Goal: Task Accomplishment & Management: Use online tool/utility

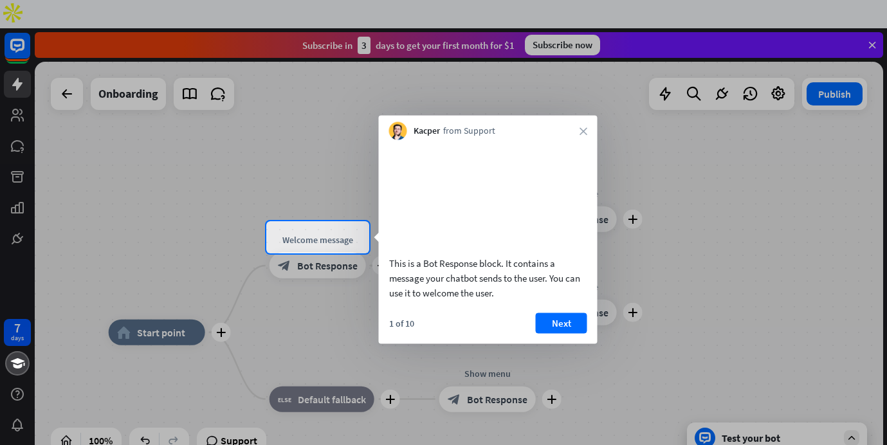
click at [64, 59] on div at bounding box center [443, 110] width 887 height 221
click at [216, 215] on div at bounding box center [443, 110] width 887 height 221
click at [876, 19] on div at bounding box center [443, 110] width 887 height 221
click at [270, 165] on div at bounding box center [443, 110] width 887 height 221
click at [183, 219] on div at bounding box center [443, 110] width 887 height 221
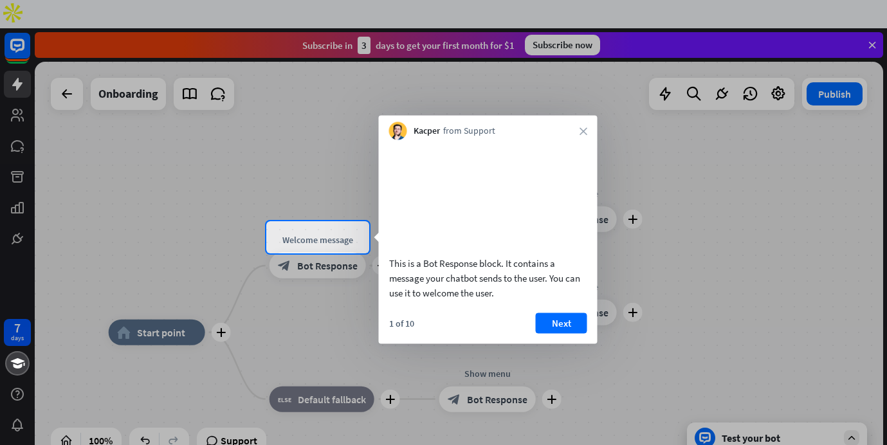
click at [20, 55] on div at bounding box center [443, 110] width 887 height 221
click at [187, 295] on div at bounding box center [443, 349] width 887 height 192
click at [227, 309] on div at bounding box center [443, 349] width 887 height 192
click at [307, 253] on div "block_bot_response Bot Response" at bounding box center [317, 266] width 96 height 26
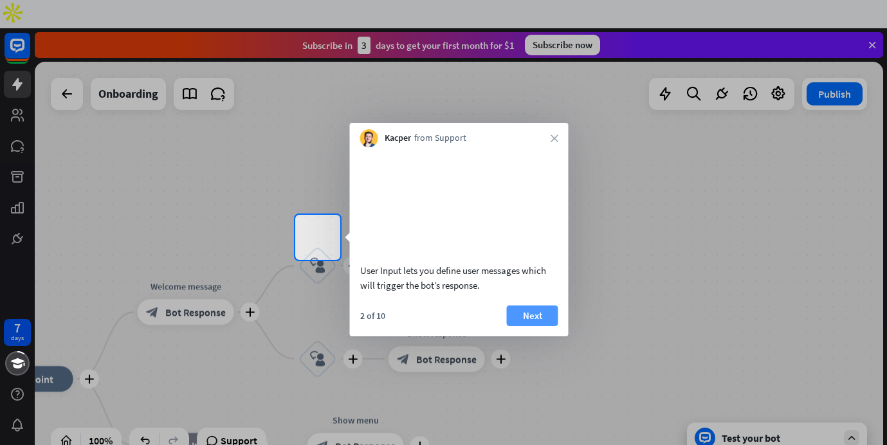
click at [525, 326] on button "Next" at bounding box center [532, 316] width 51 height 21
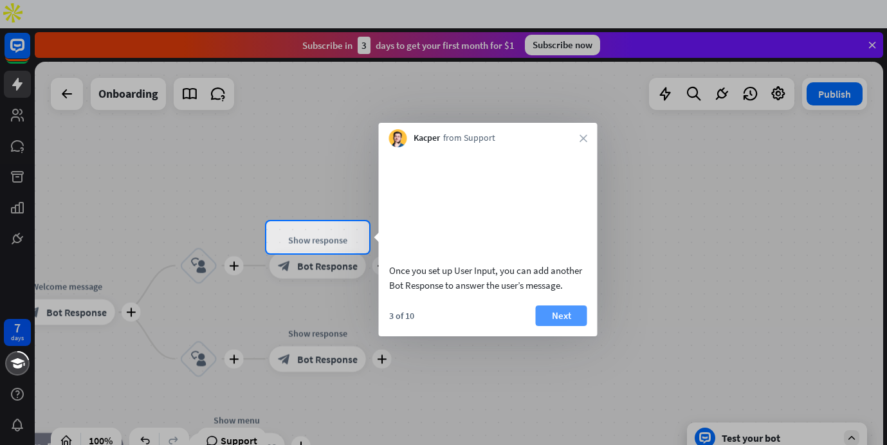
click at [561, 326] on button "Next" at bounding box center [561, 316] width 51 height 21
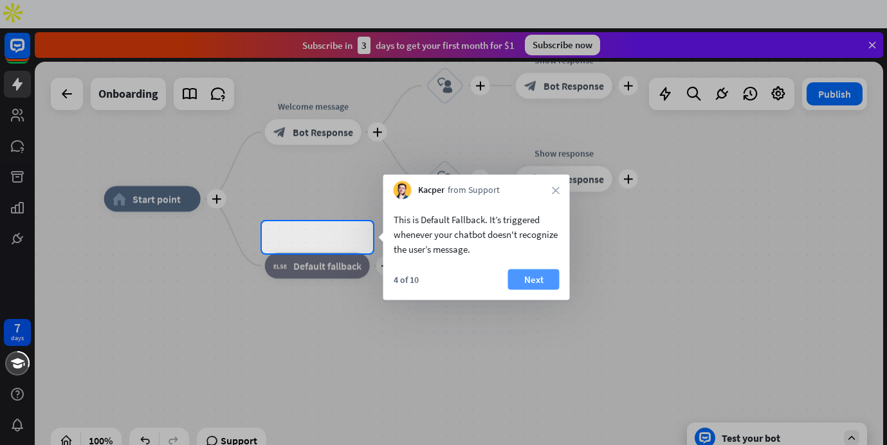
click at [534, 278] on button "Next" at bounding box center [533, 279] width 51 height 21
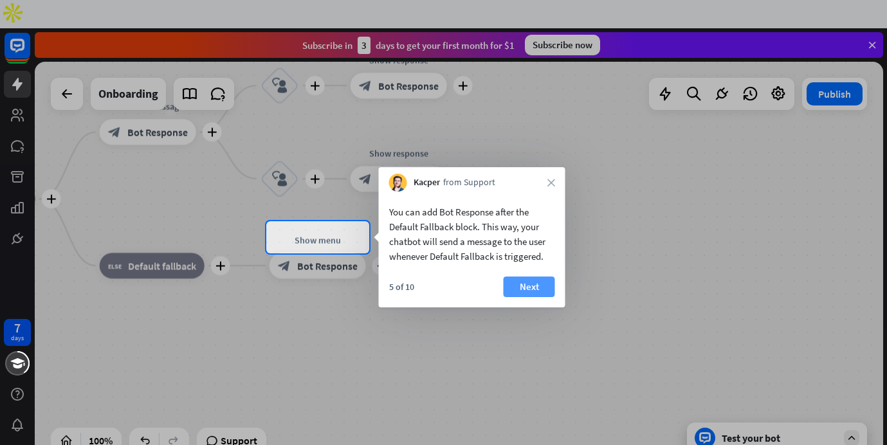
click at [536, 284] on button "Next" at bounding box center [529, 287] width 51 height 21
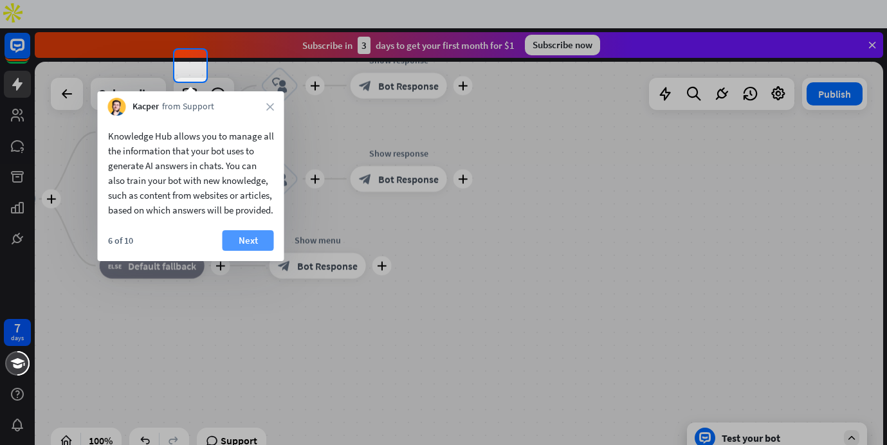
click at [244, 251] on button "Next" at bounding box center [248, 240] width 51 height 21
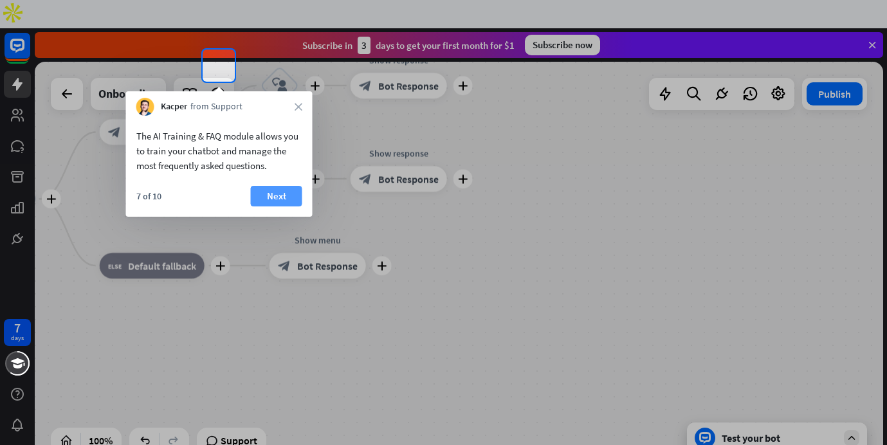
click at [260, 195] on button "Next" at bounding box center [276, 196] width 51 height 21
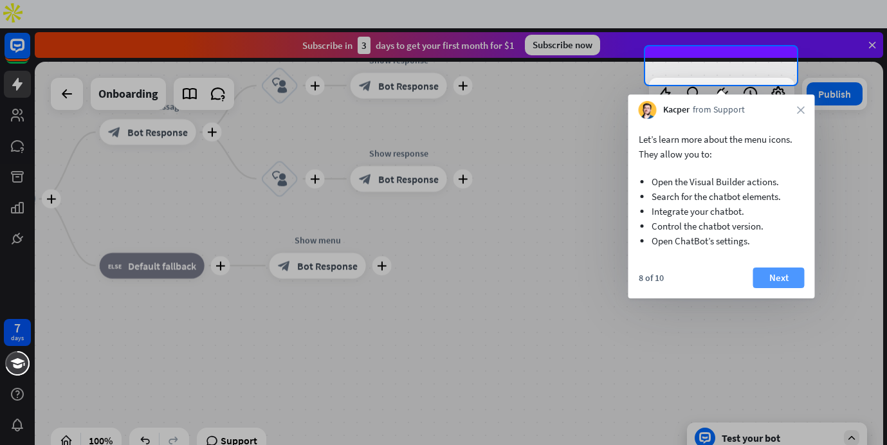
click at [789, 275] on button "Next" at bounding box center [778, 278] width 51 height 21
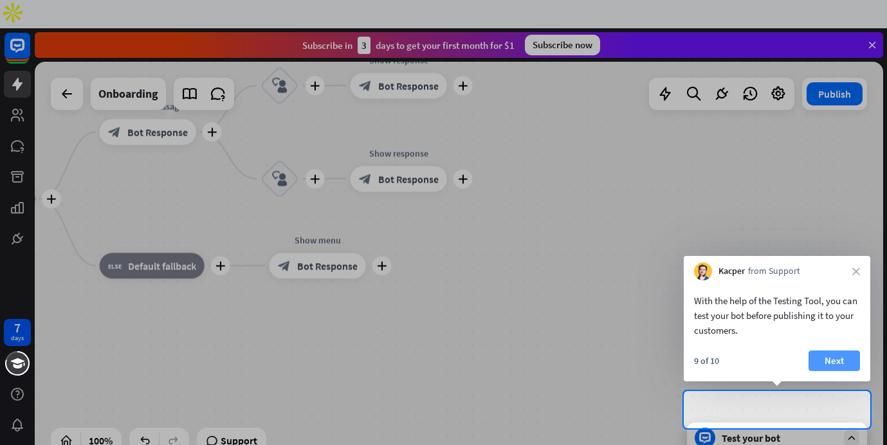
click at [842, 358] on button "Next" at bounding box center [833, 361] width 51 height 21
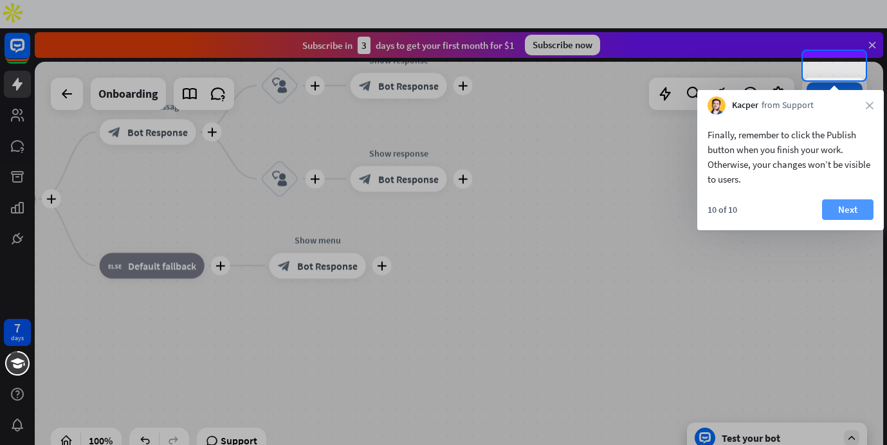
click at [852, 201] on button "Next" at bounding box center [847, 209] width 51 height 21
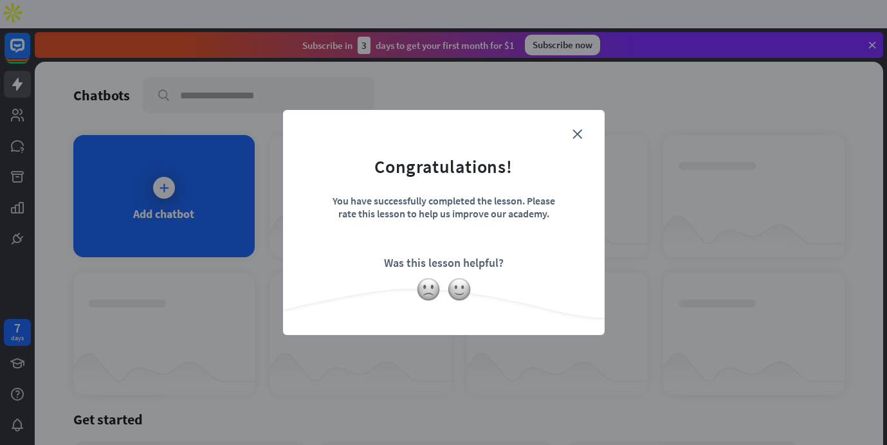
click at [570, 133] on form "Congratulations! You have successfully completed the lesson. Please rate this l…" at bounding box center [443, 203] width 289 height 154
click at [582, 133] on form "Congratulations! You have successfully completed the lesson. Please rate this l…" at bounding box center [443, 203] width 289 height 154
click at [565, 138] on form "Congratulations! You have successfully completed the lesson. Please rate this l…" at bounding box center [443, 203] width 289 height 154
click at [580, 135] on icon "close" at bounding box center [577, 134] width 10 height 10
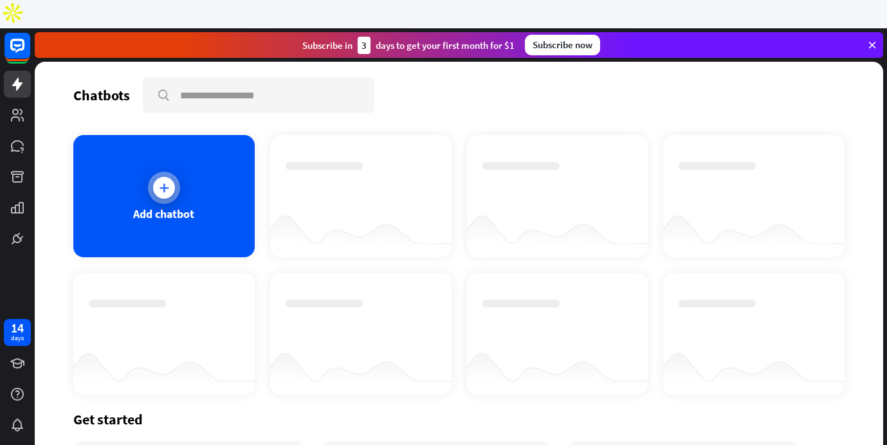
click at [163, 176] on div "Add chatbot" at bounding box center [163, 196] width 181 height 122
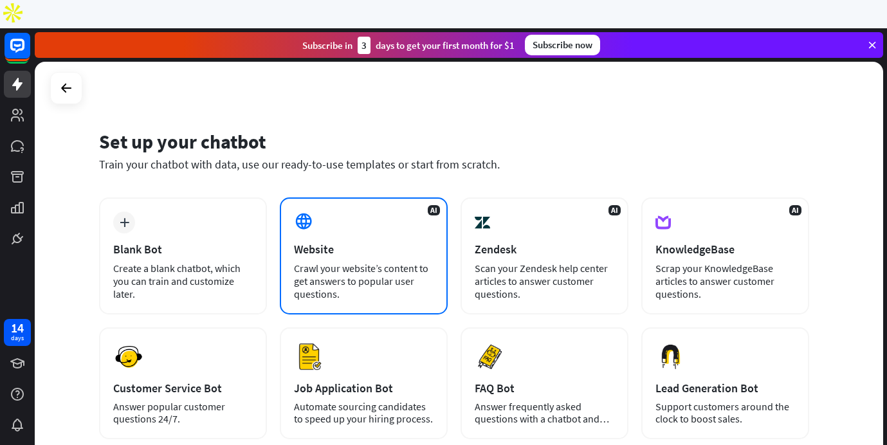
scroll to position [71, 0]
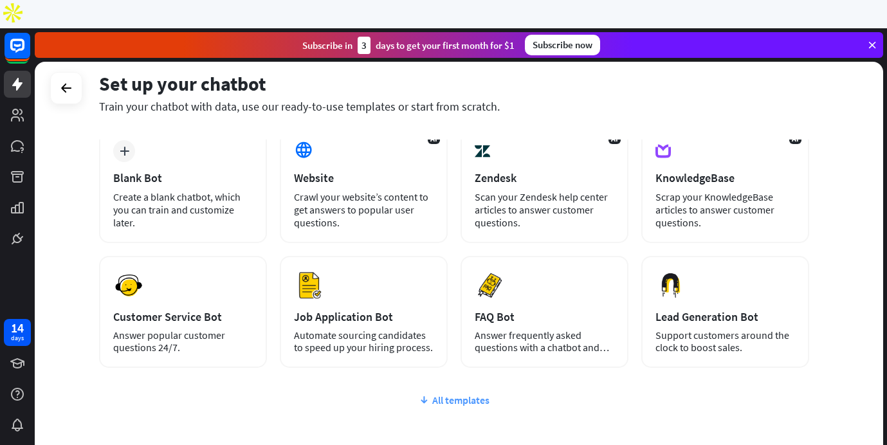
click at [455, 394] on div "All templates" at bounding box center [454, 400] width 710 height 13
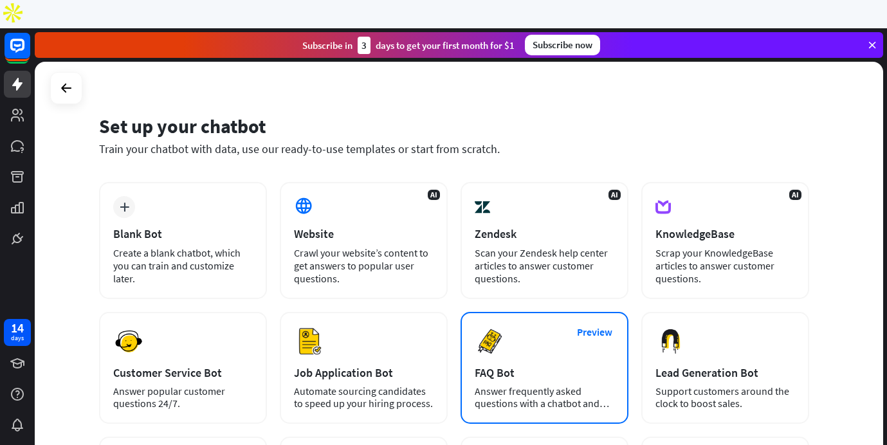
scroll to position [12, 0]
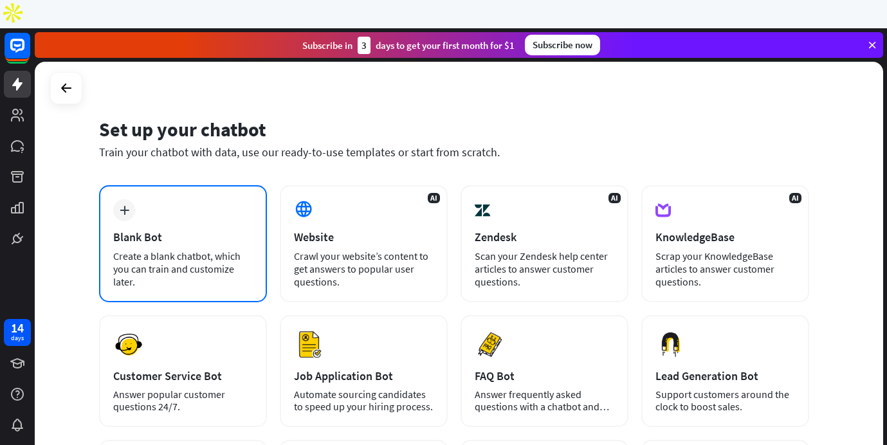
click at [193, 250] on div "Create a blank chatbot, which you can train and customize later." at bounding box center [183, 269] width 140 height 39
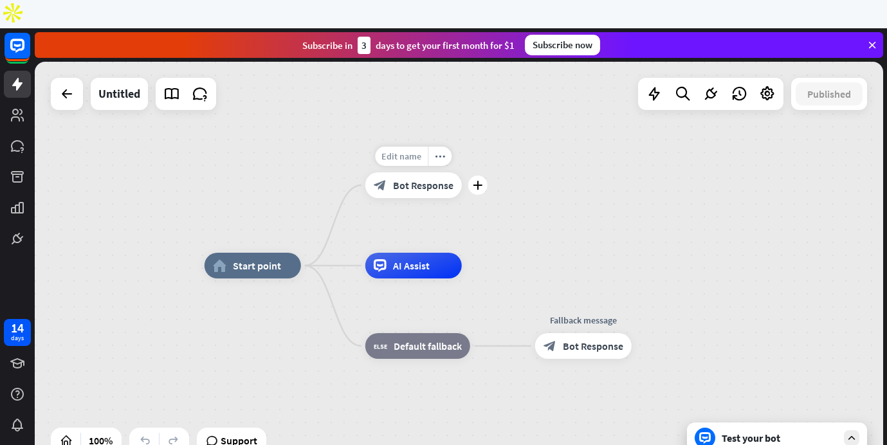
click at [399, 151] on span "Edit name" at bounding box center [401, 157] width 40 height 12
type input "*"
click at [451, 148] on input "**********" at bounding box center [414, 157] width 90 height 18
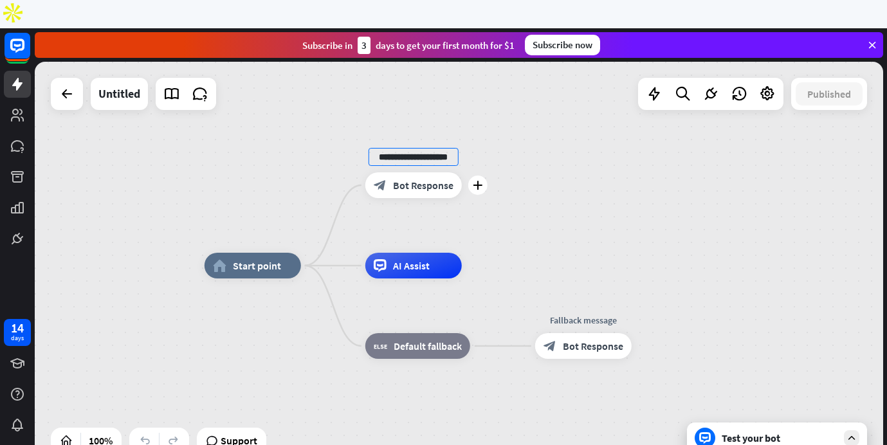
scroll to position [0, 5]
type input "**********"
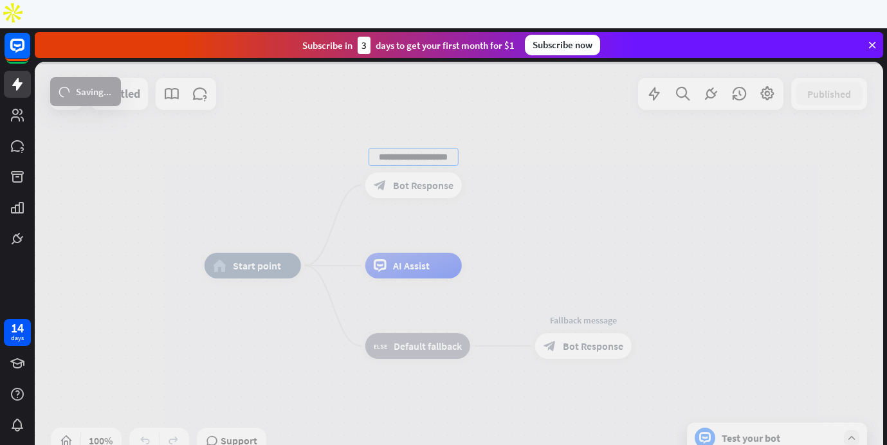
click at [405, 233] on div "**********" at bounding box center [459, 266] width 848 height 408
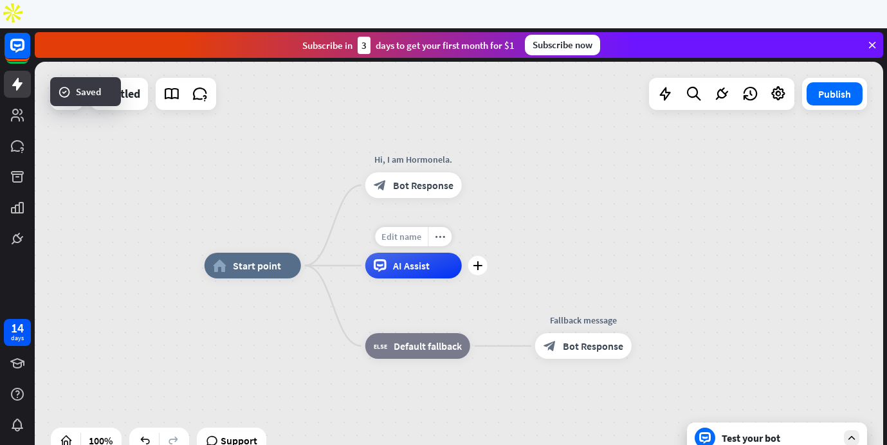
click at [412, 231] on span "Edit name" at bounding box center [401, 237] width 40 height 12
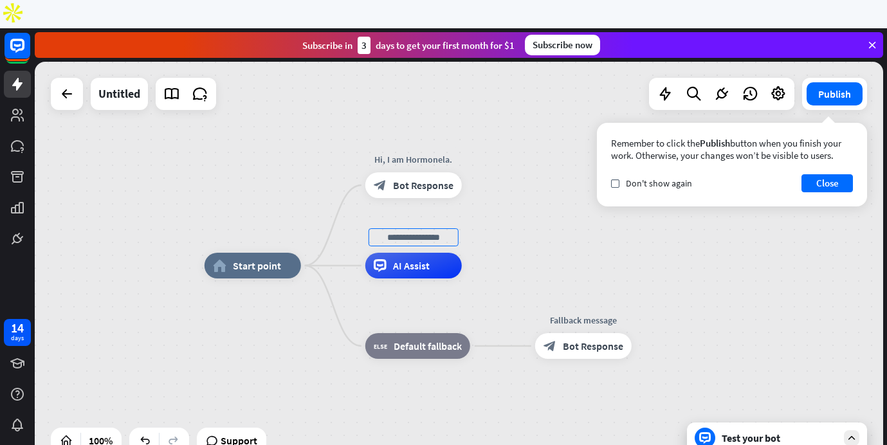
click at [575, 181] on div "home_2 Start point Hi, I am Hormonela. block_bot_response Bot Response AI Assis…" at bounding box center [459, 266] width 848 height 408
click at [433, 340] on span "Default fallback" at bounding box center [428, 346] width 68 height 13
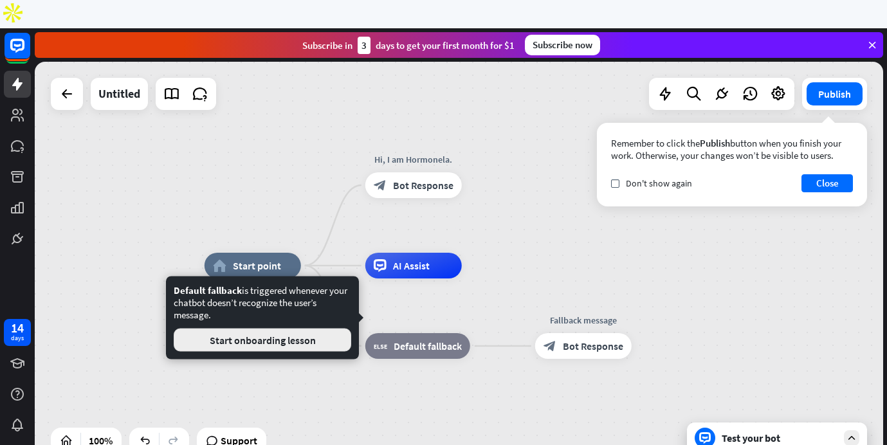
click at [282, 336] on button "Start onboarding lesson" at bounding box center [263, 340] width 178 height 23
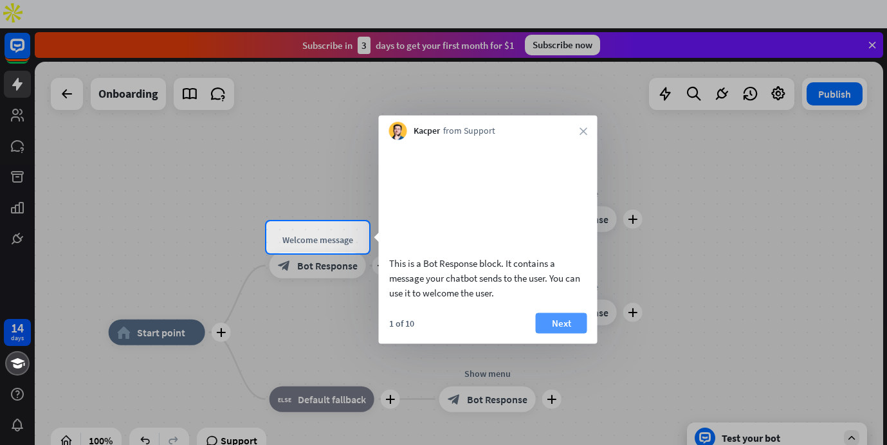
click at [569, 333] on button "Next" at bounding box center [561, 323] width 51 height 21
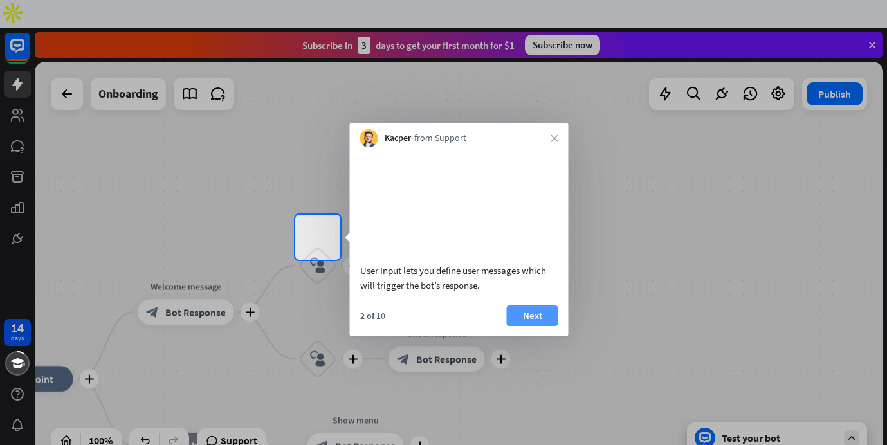
click at [518, 326] on button "Next" at bounding box center [532, 316] width 51 height 21
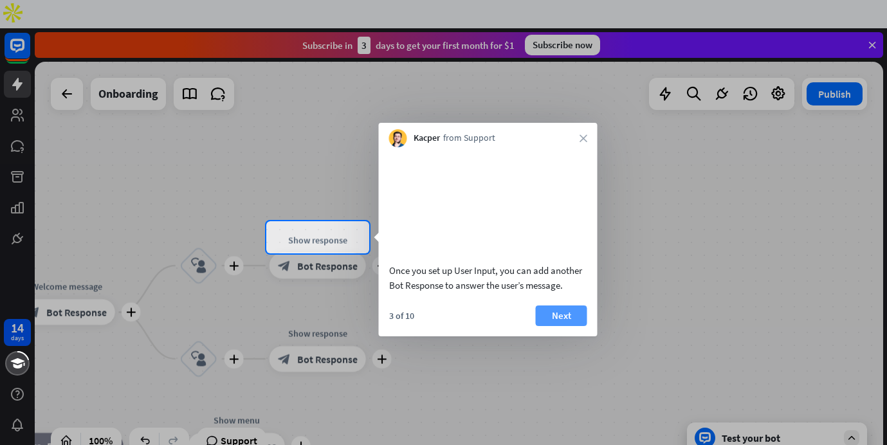
click at [553, 326] on button "Next" at bounding box center [561, 316] width 51 height 21
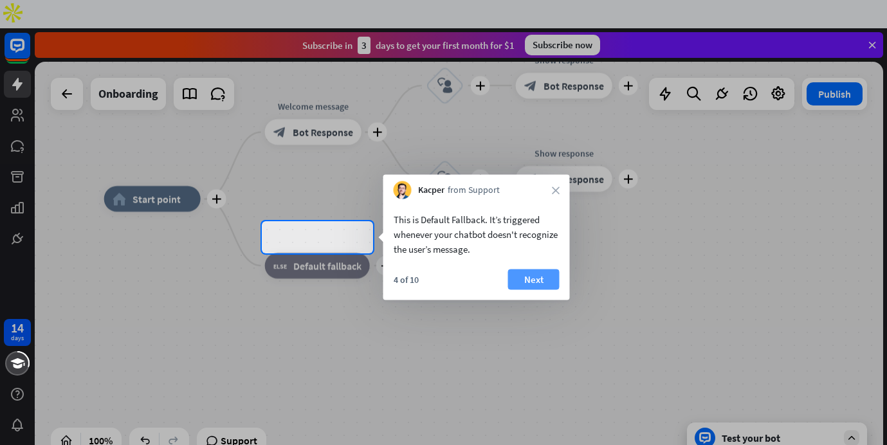
click at [529, 277] on button "Next" at bounding box center [533, 279] width 51 height 21
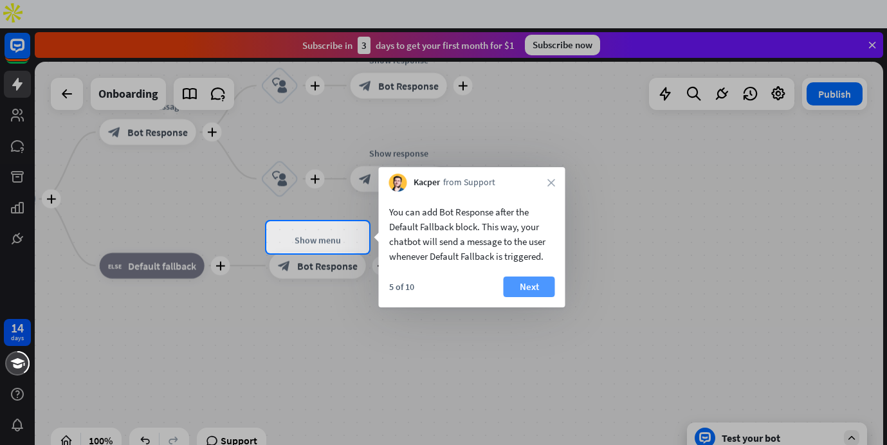
click at [529, 294] on button "Next" at bounding box center [529, 287] width 51 height 21
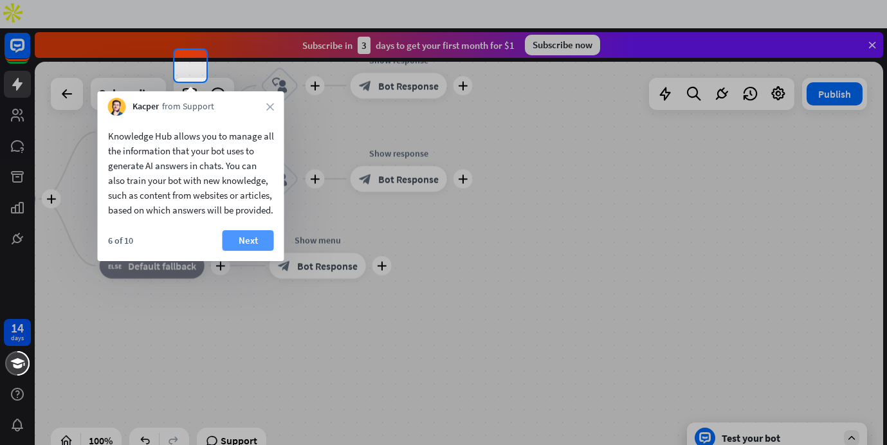
click at [249, 251] on button "Next" at bounding box center [248, 240] width 51 height 21
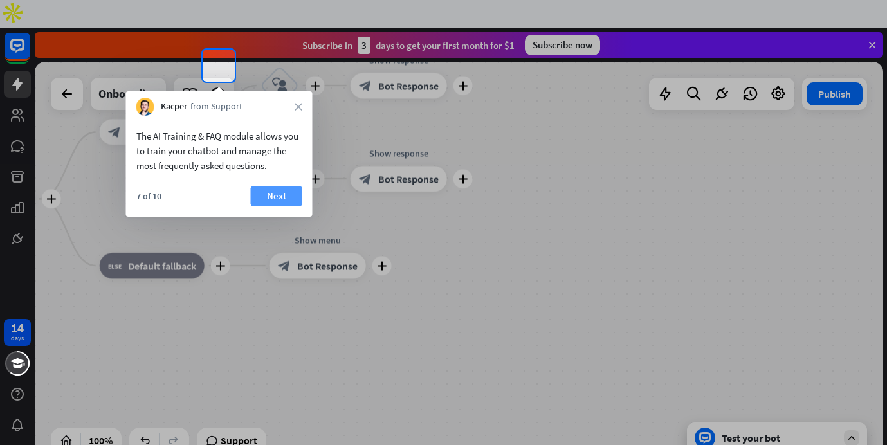
click at [267, 194] on button "Next" at bounding box center [276, 196] width 51 height 21
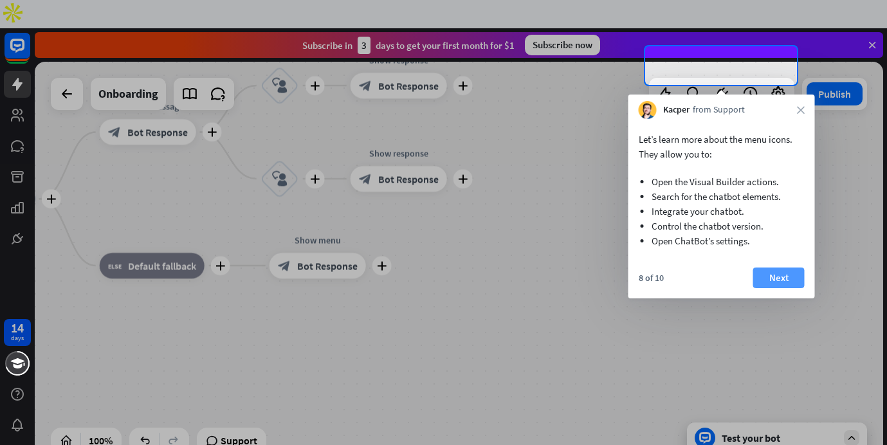
click at [774, 268] on button "Next" at bounding box center [778, 278] width 51 height 21
